Goal: Task Accomplishment & Management: Use online tool/utility

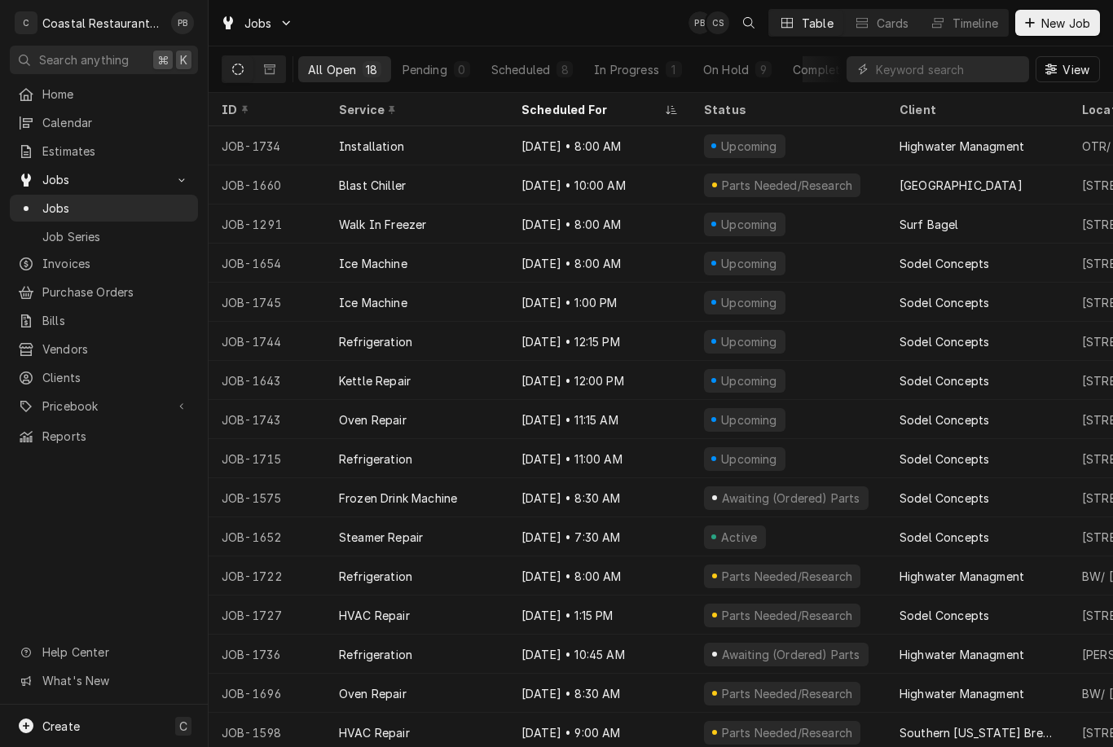
click at [980, 28] on div "Timeline" at bounding box center [976, 23] width 46 height 17
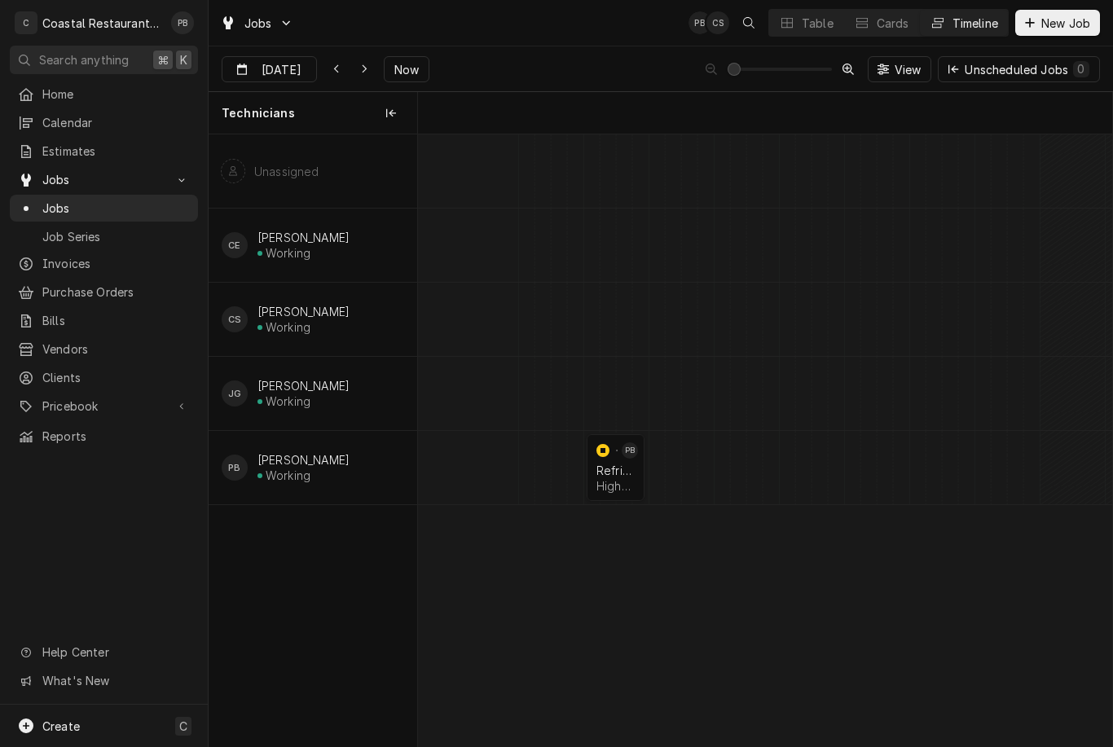
scroll to position [0, 13757]
click at [408, 66] on span "Now" at bounding box center [406, 69] width 31 height 17
type input "[DATE]"
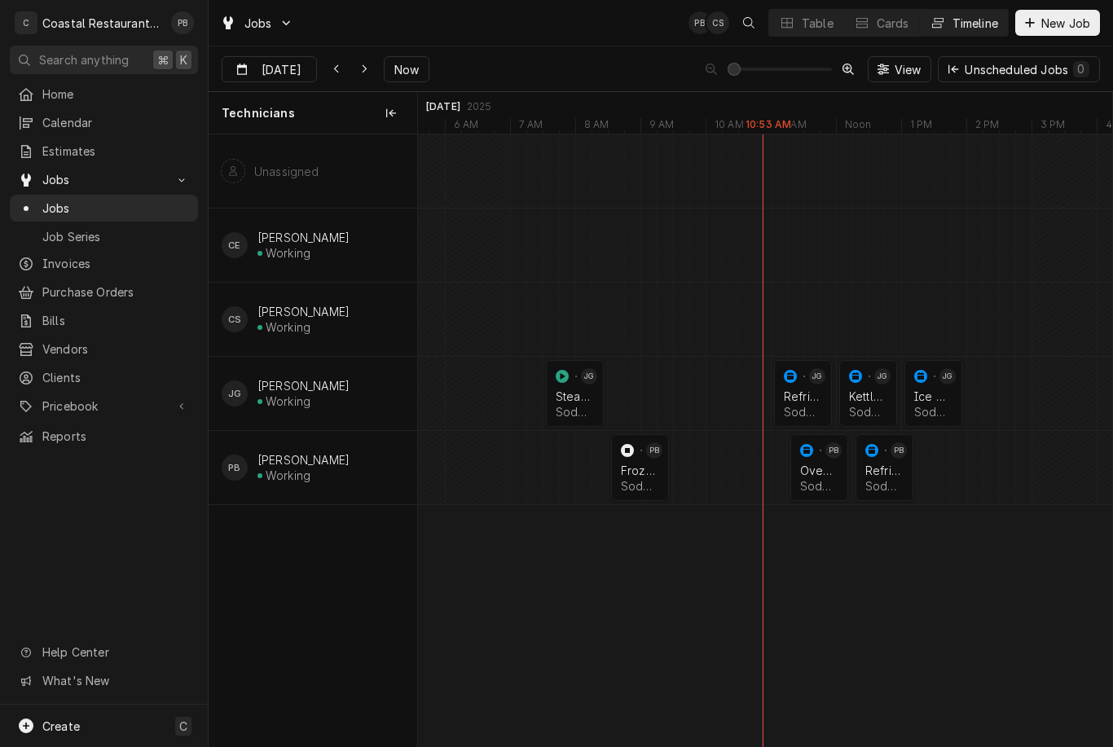
click at [819, 472] on div "Oven Repair" at bounding box center [819, 471] width 38 height 14
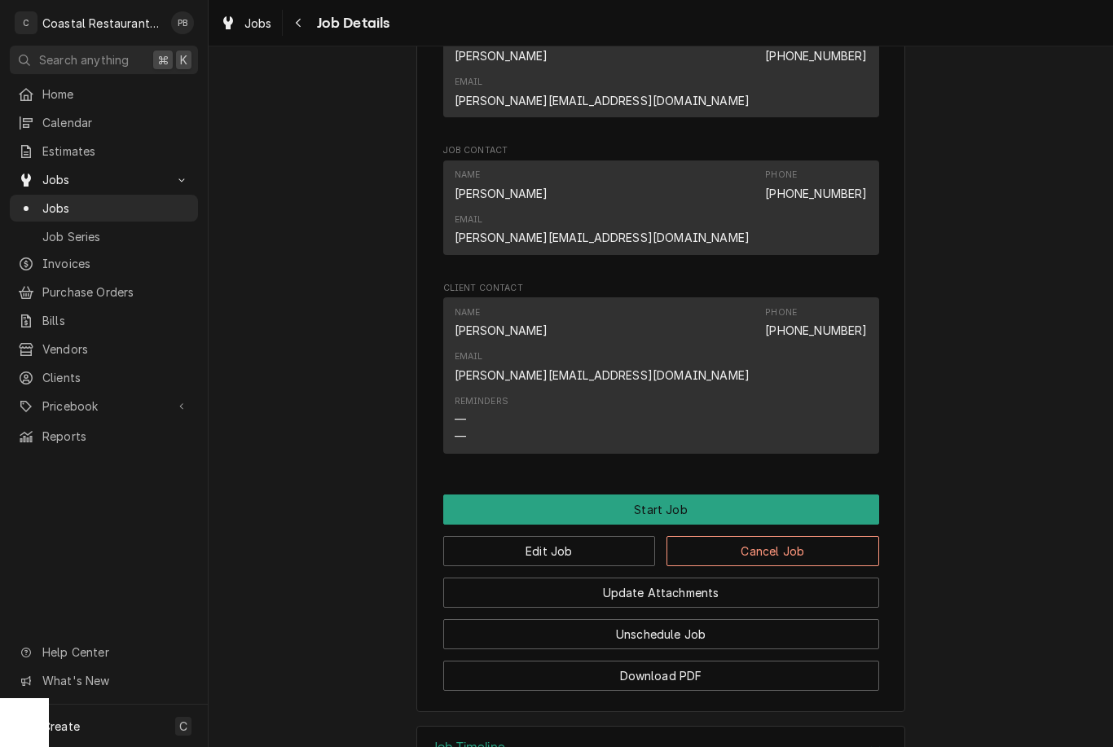
click at [756, 495] on button "Start Job" at bounding box center [661, 510] width 436 height 30
